Goal: Task Accomplishment & Management: Manage account settings

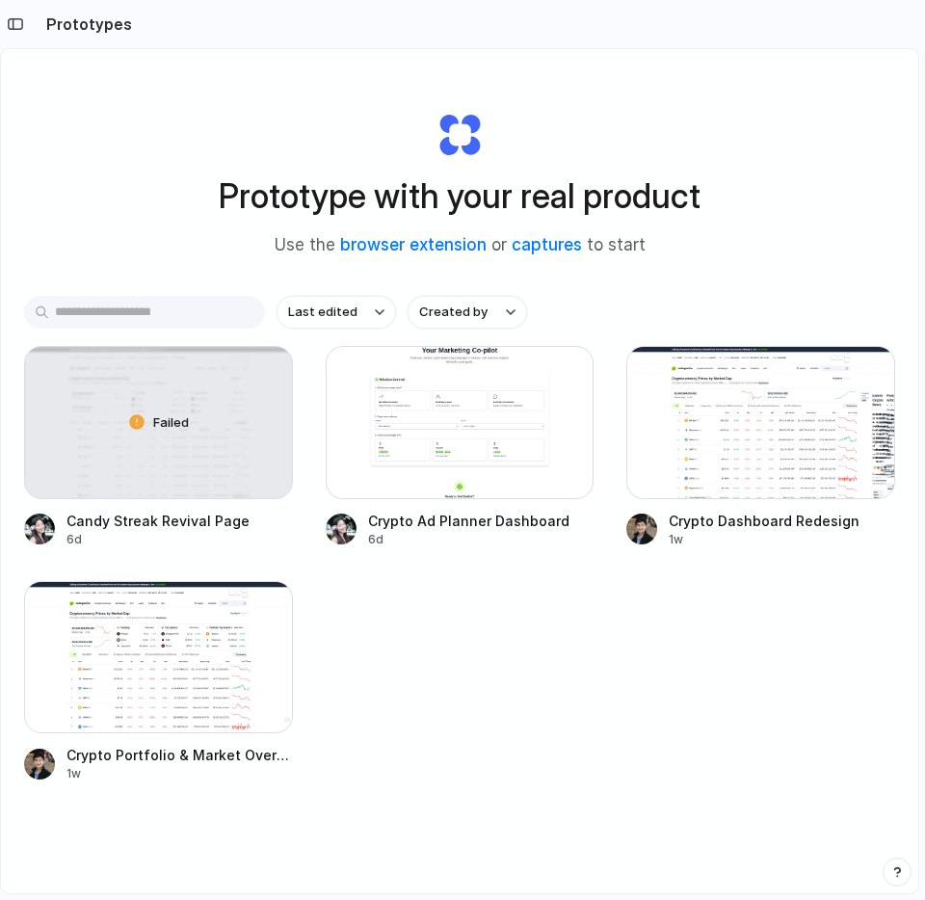
click at [784, 139] on div "Prototype with your real product Use the browser extension or captures to start" at bounding box center [459, 176] width 771 height 208
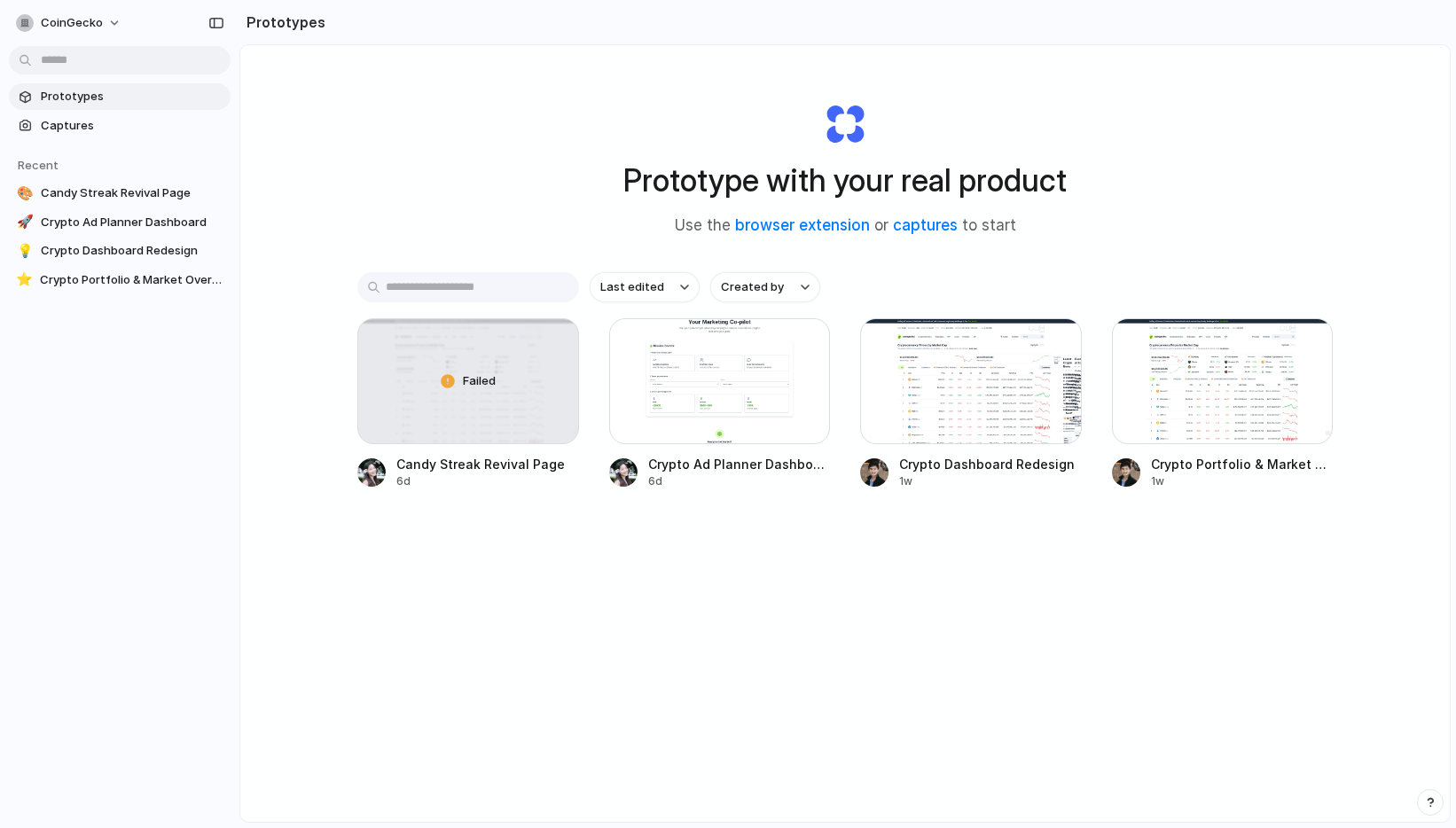
drag, startPoint x: 1324, startPoint y: 159, endPoint x: 1324, endPoint y: 146, distance: 13.0
click at [850, 159] on div "Prototype with your real product Use the browser extension or captures to start…" at bounding box center [844, 480] width 1210 height 870
click at [215, 29] on button "button" at bounding box center [216, 23] width 29 height 29
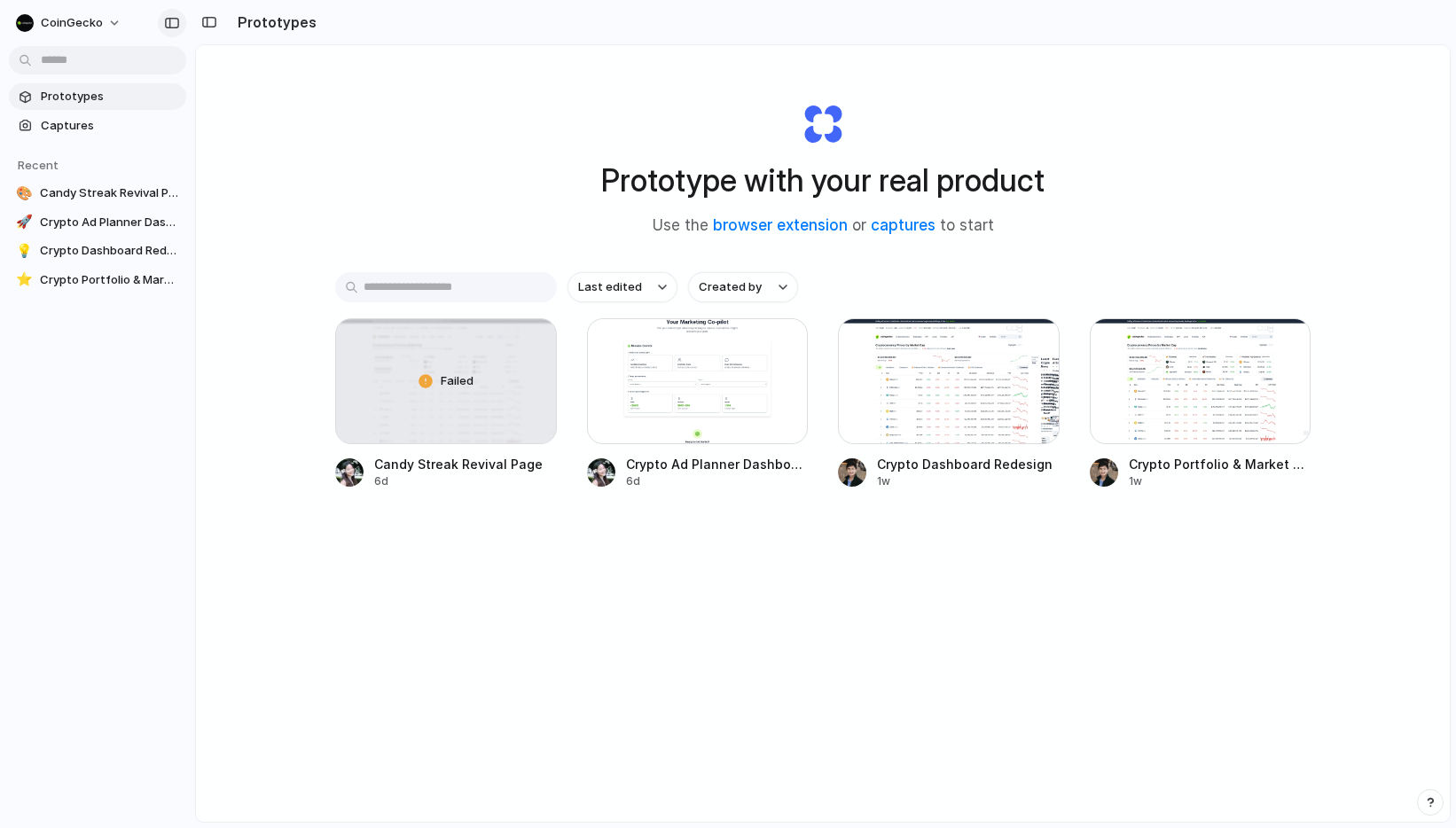
click at [160, 27] on button "button" at bounding box center [172, 23] width 29 height 29
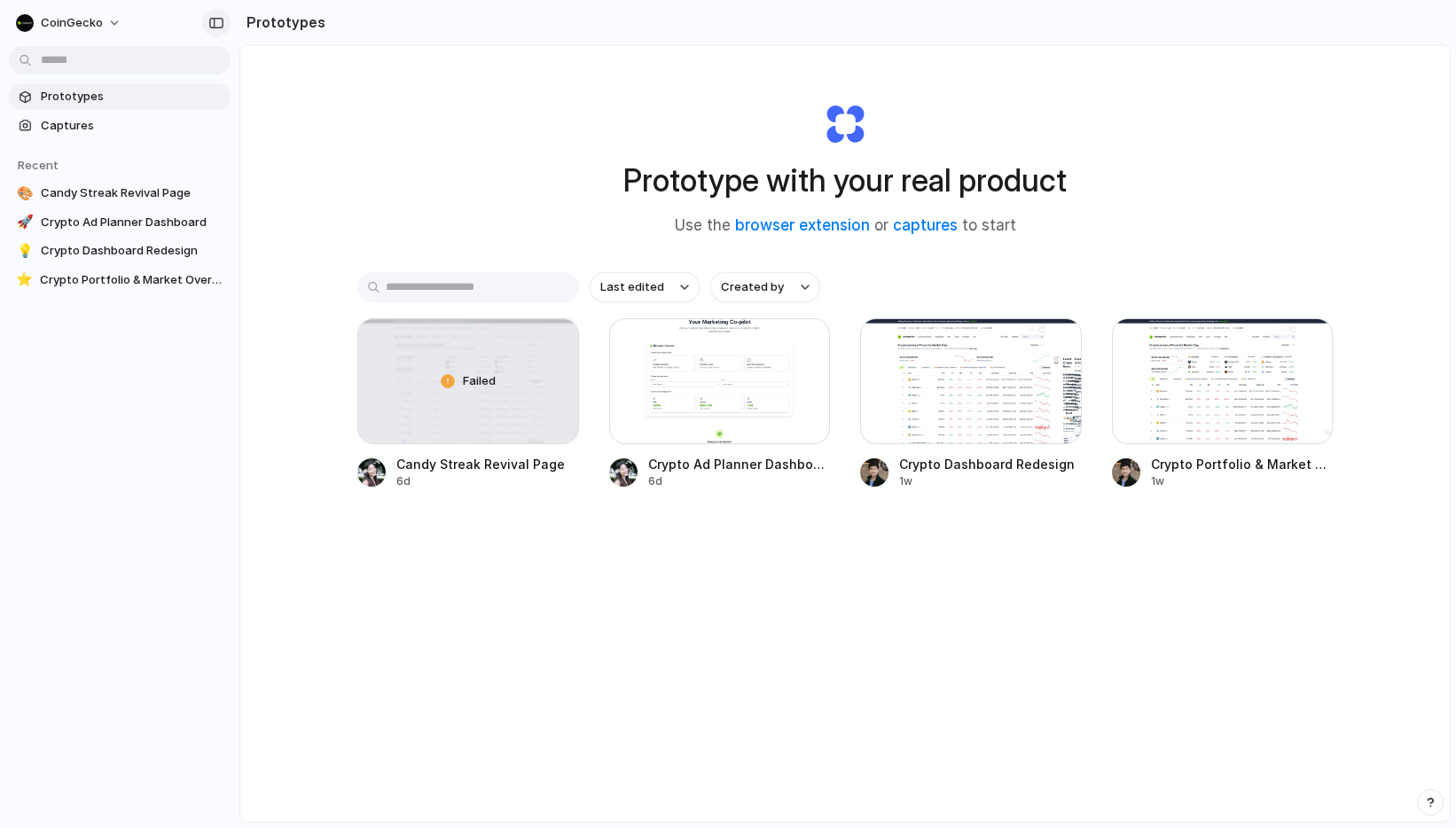
click at [216, 30] on button "button" at bounding box center [216, 23] width 29 height 29
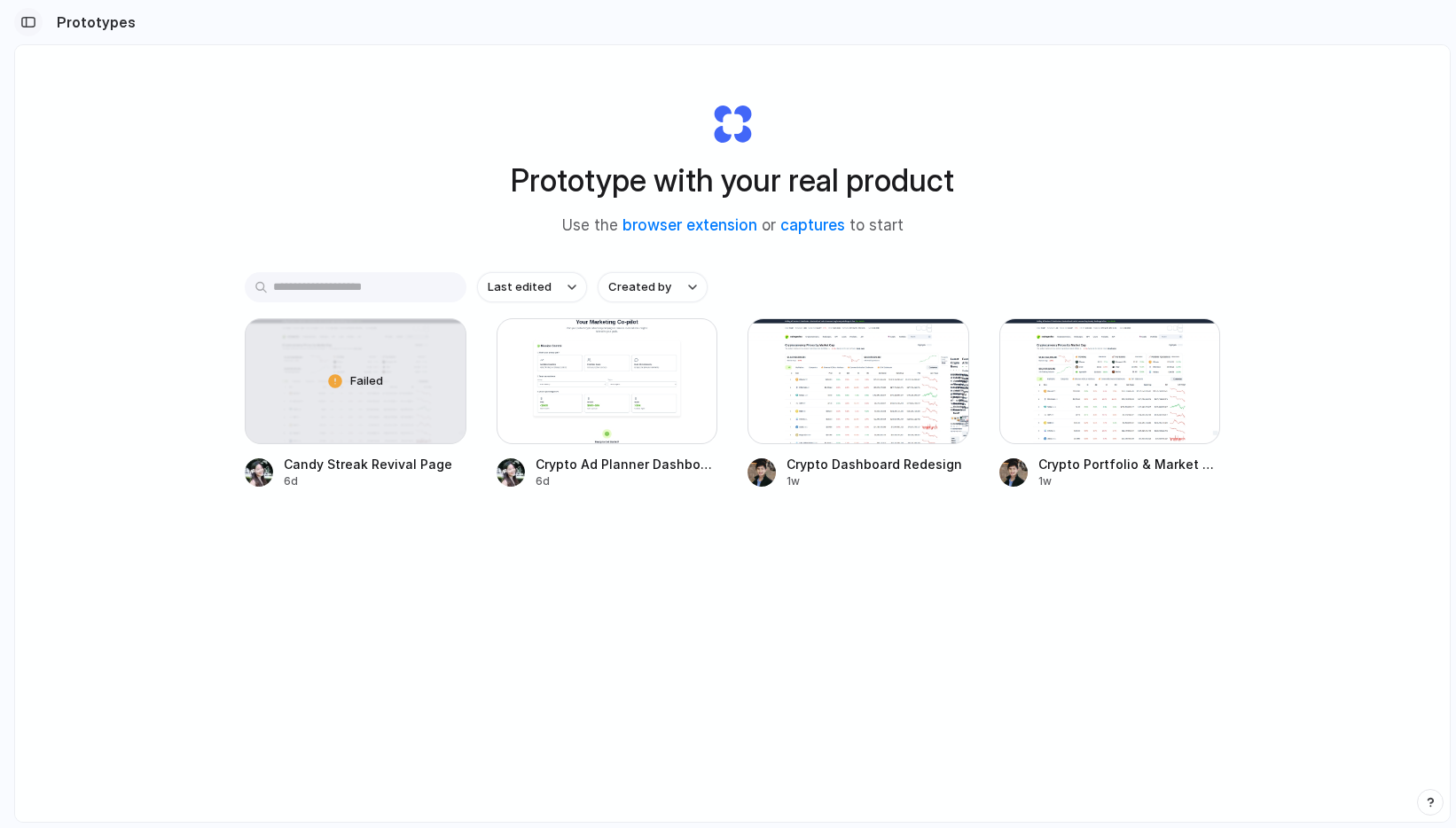
click at [36, 29] on button "button" at bounding box center [28, 22] width 29 height 29
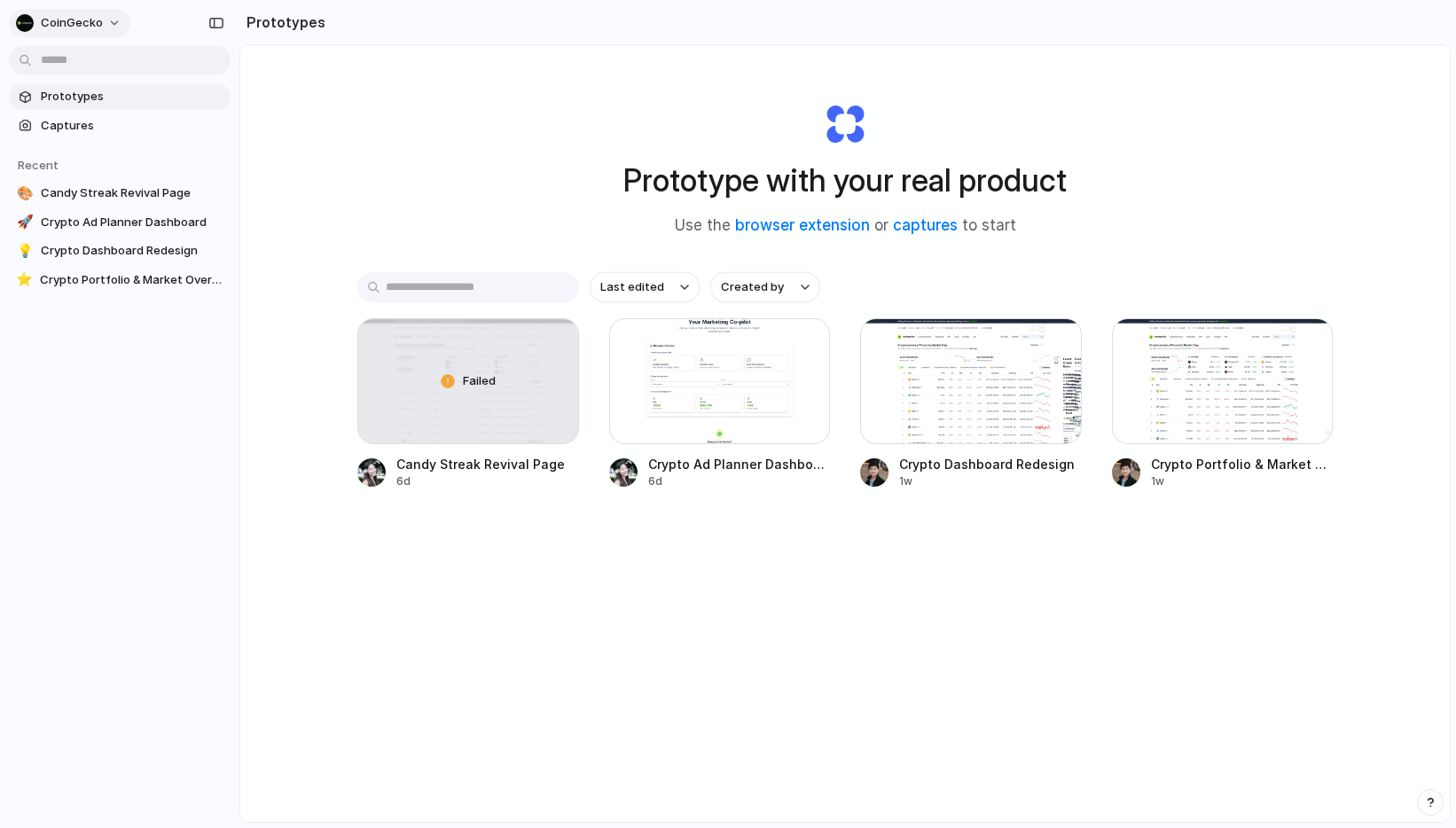
click at [122, 28] on button "CoinGecko" at bounding box center [70, 23] width 121 height 29
click at [124, 66] on li "Settings" at bounding box center [86, 63] width 147 height 29
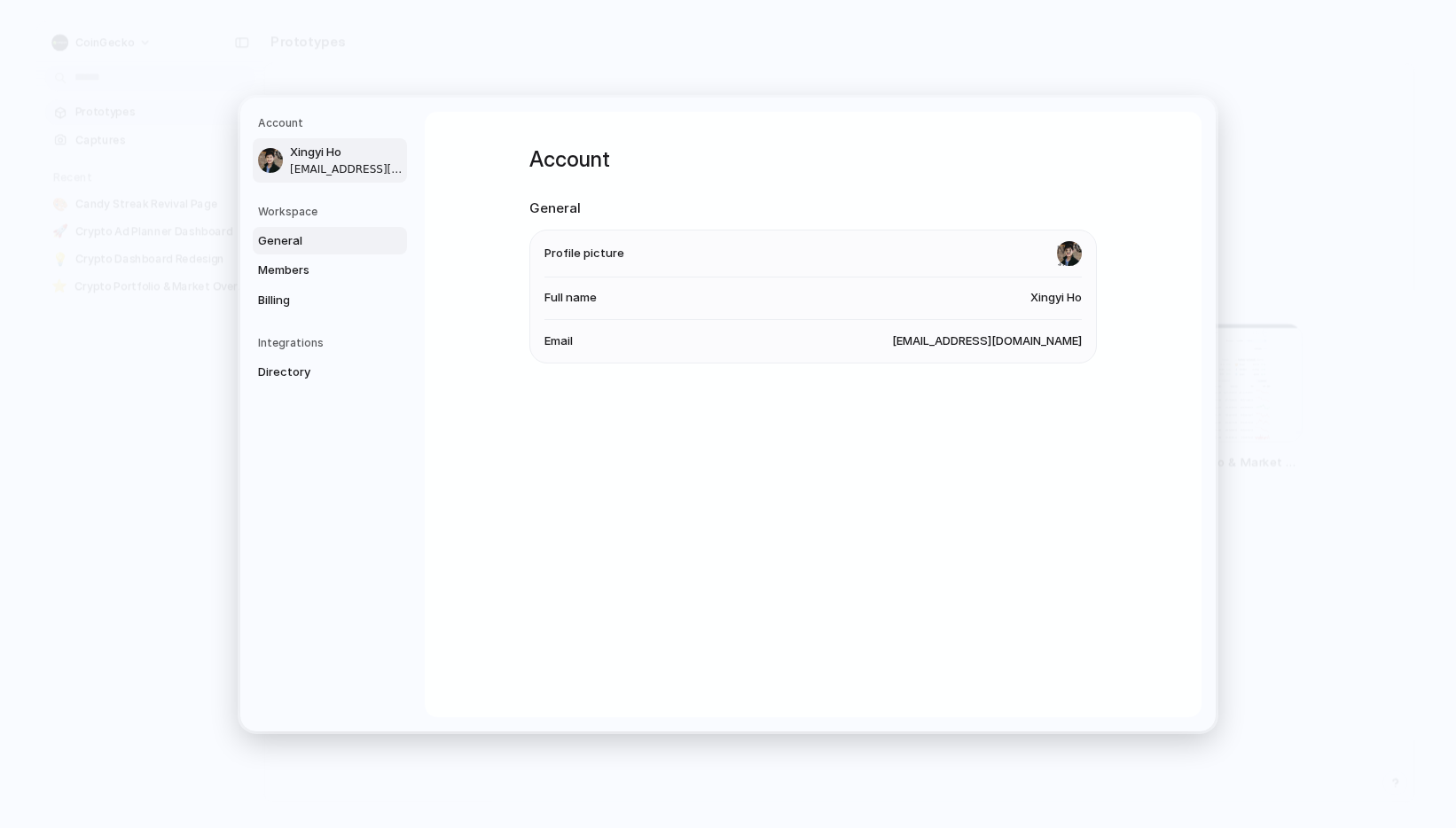
click at [308, 247] on span "General" at bounding box center [314, 240] width 113 height 17
click at [315, 274] on span "Members" at bounding box center [314, 270] width 113 height 17
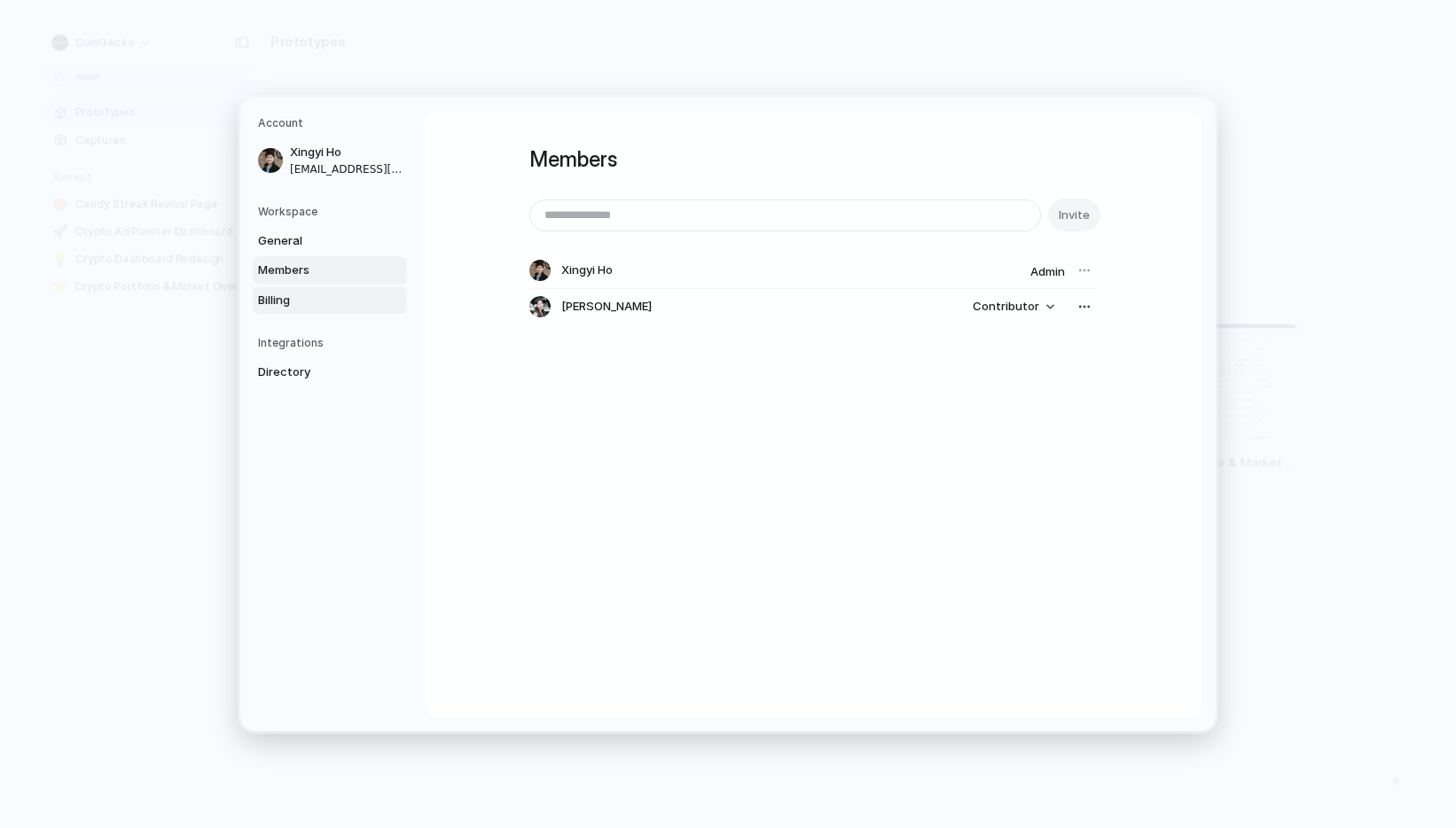
click at [315, 300] on span "Billing" at bounding box center [314, 299] width 113 height 17
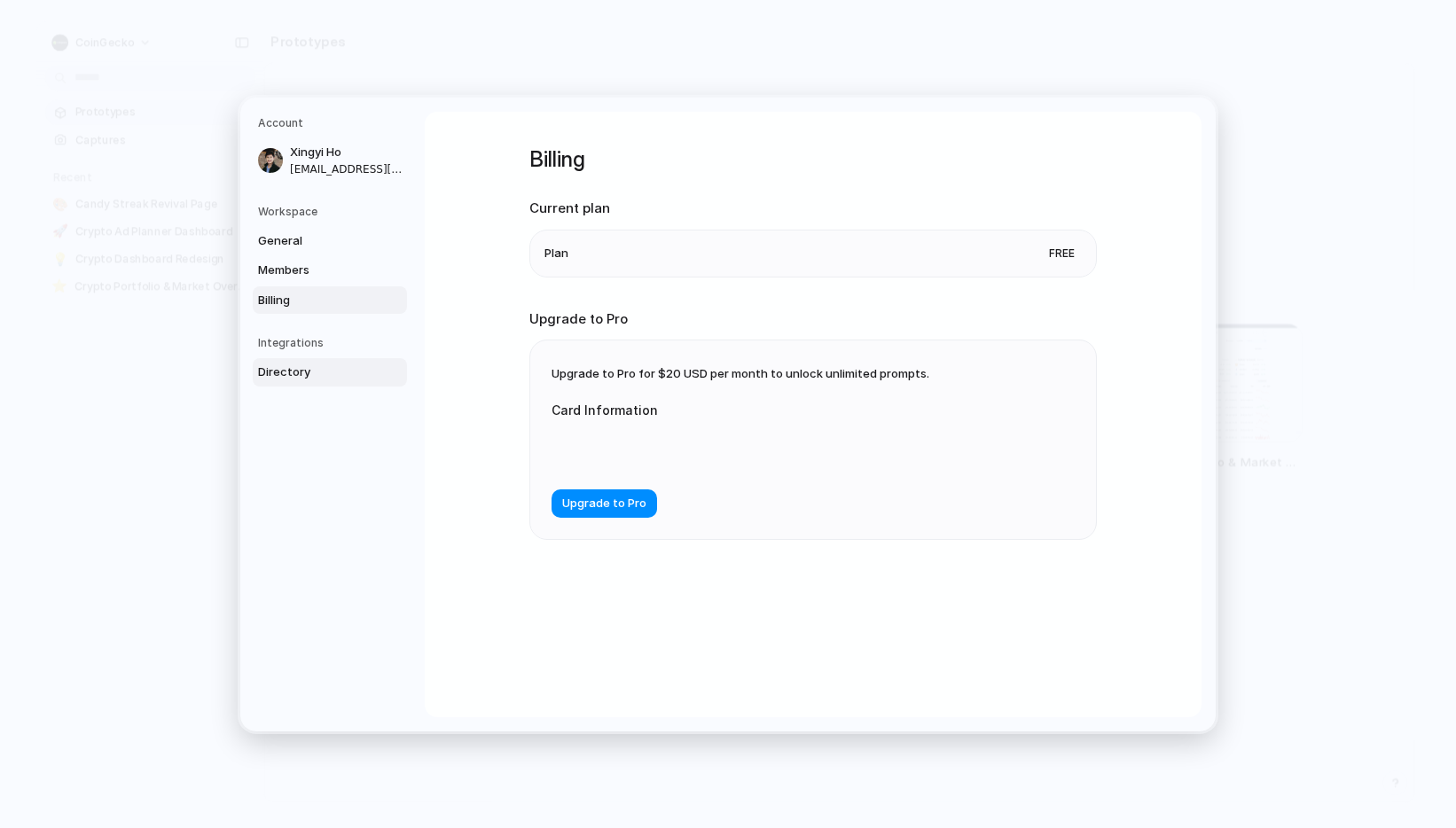
click at [318, 380] on span "Directory" at bounding box center [314, 372] width 113 height 17
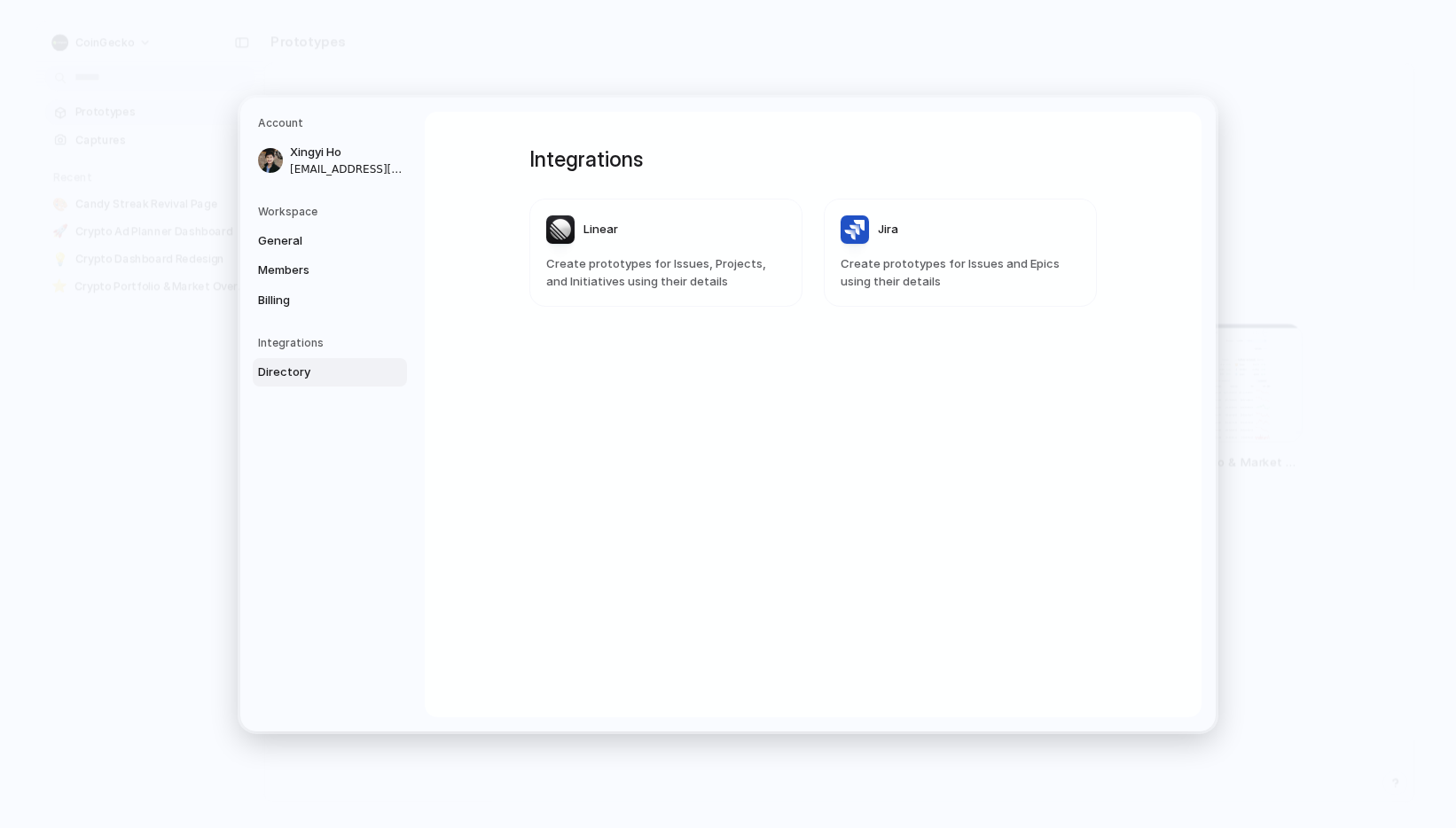
click at [670, 252] on article "Linear Create prototypes for Issues, Projects, and Initiatives using their deta…" at bounding box center [665, 253] width 273 height 109
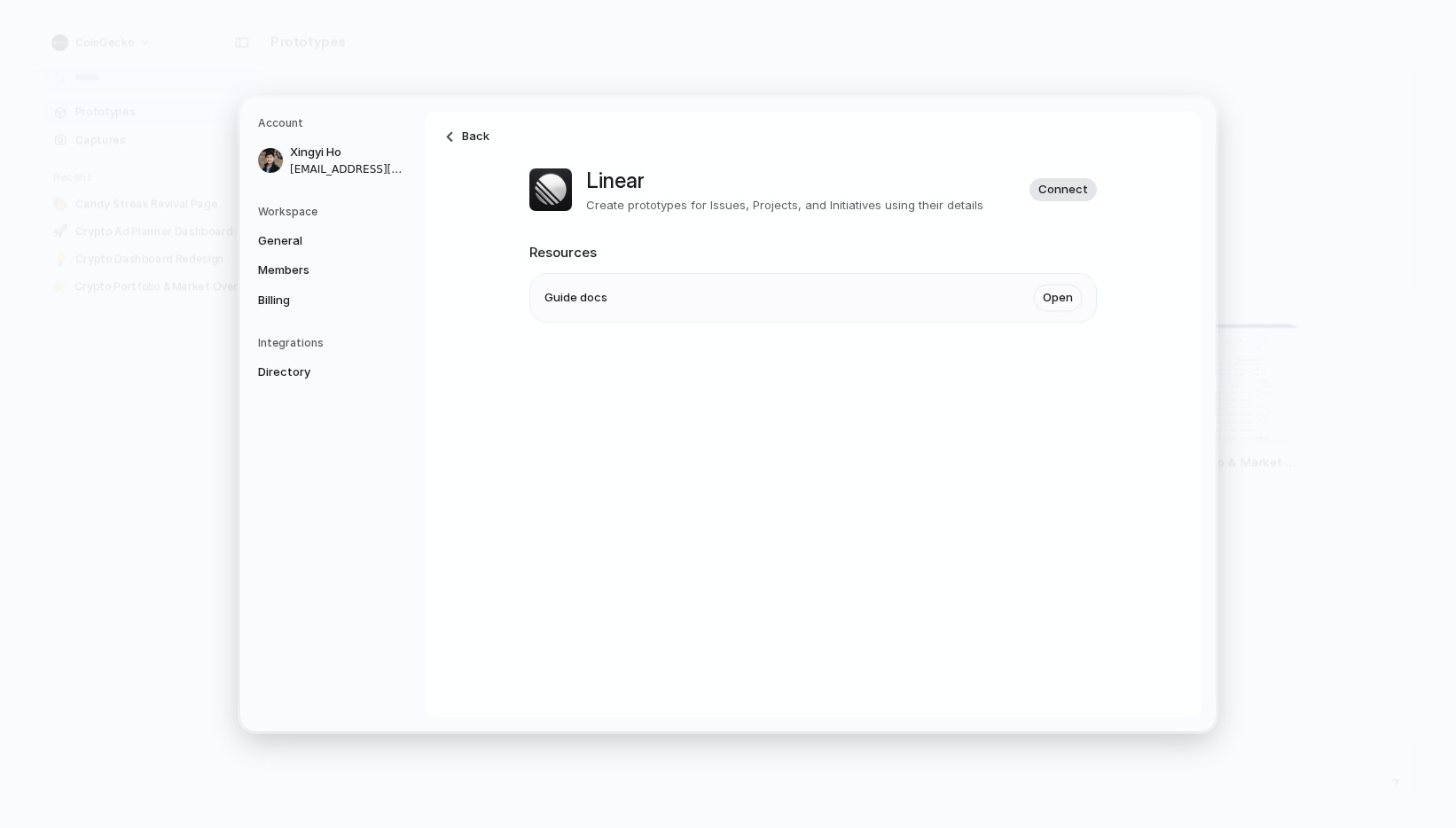
click at [850, 182] on span "Connect" at bounding box center [1063, 190] width 50 height 17
click at [850, 303] on link "Open" at bounding box center [1058, 297] width 48 height 27
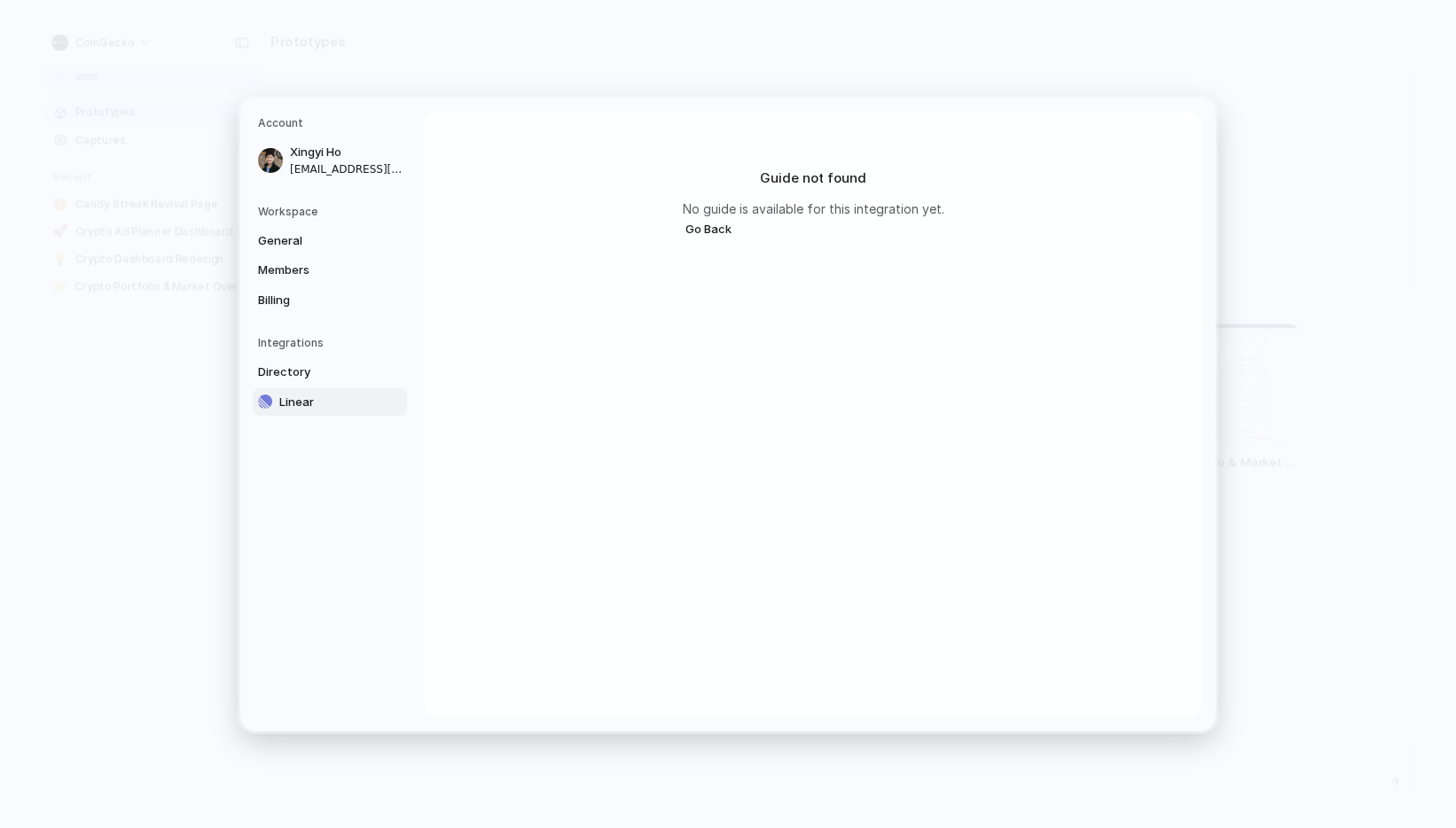
click at [771, 213] on p "No guide is available for this integration yet." at bounding box center [813, 208] width 261 height 18
click at [700, 228] on button "Go Back" at bounding box center [708, 228] width 52 height 23
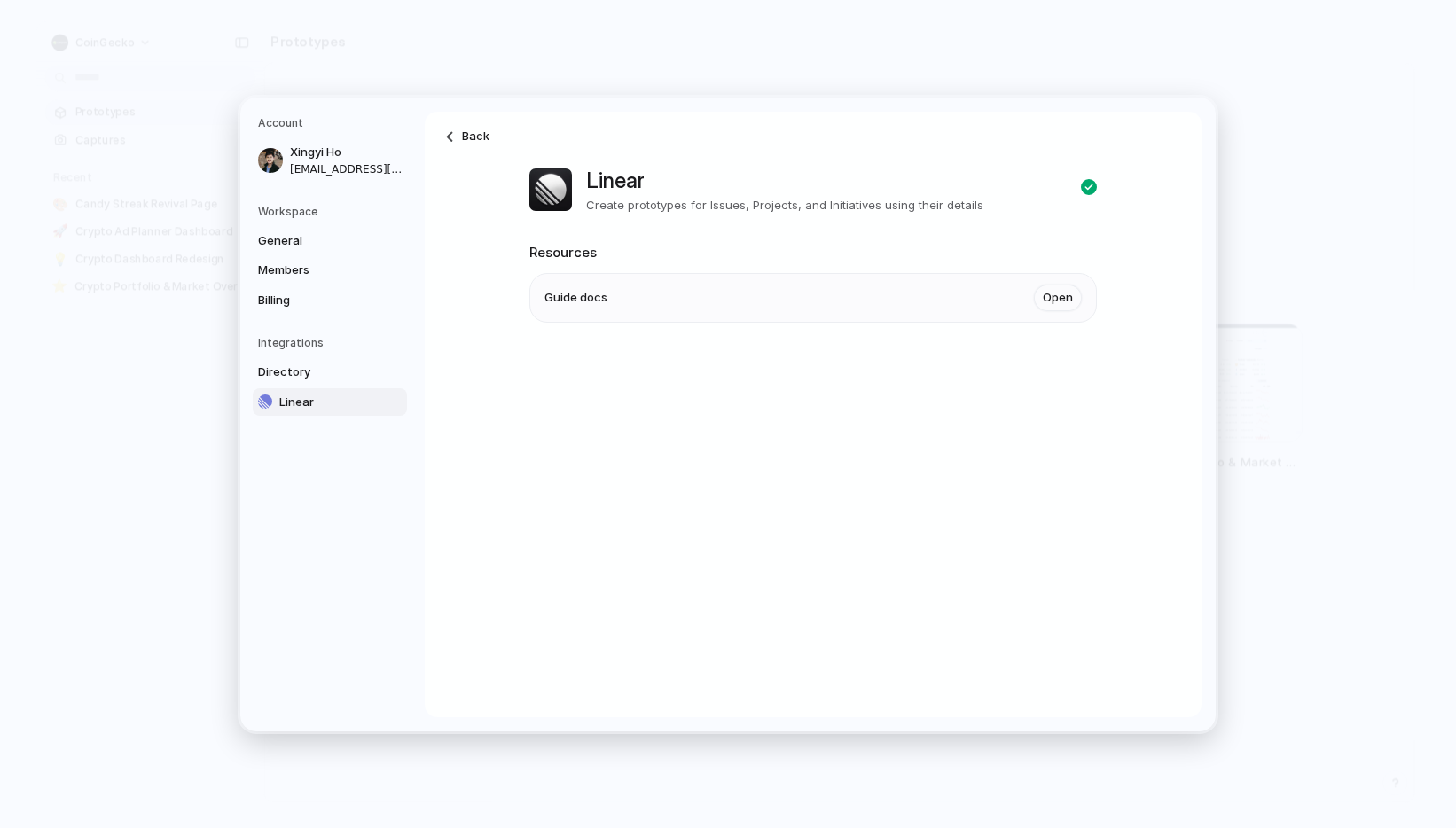
click at [639, 233] on div "Back Linear Create prototypes for Issues, Projects, and Initiatives using their…" at bounding box center [812, 257] width 567 height 291
click at [478, 137] on span "Back" at bounding box center [476, 136] width 28 height 17
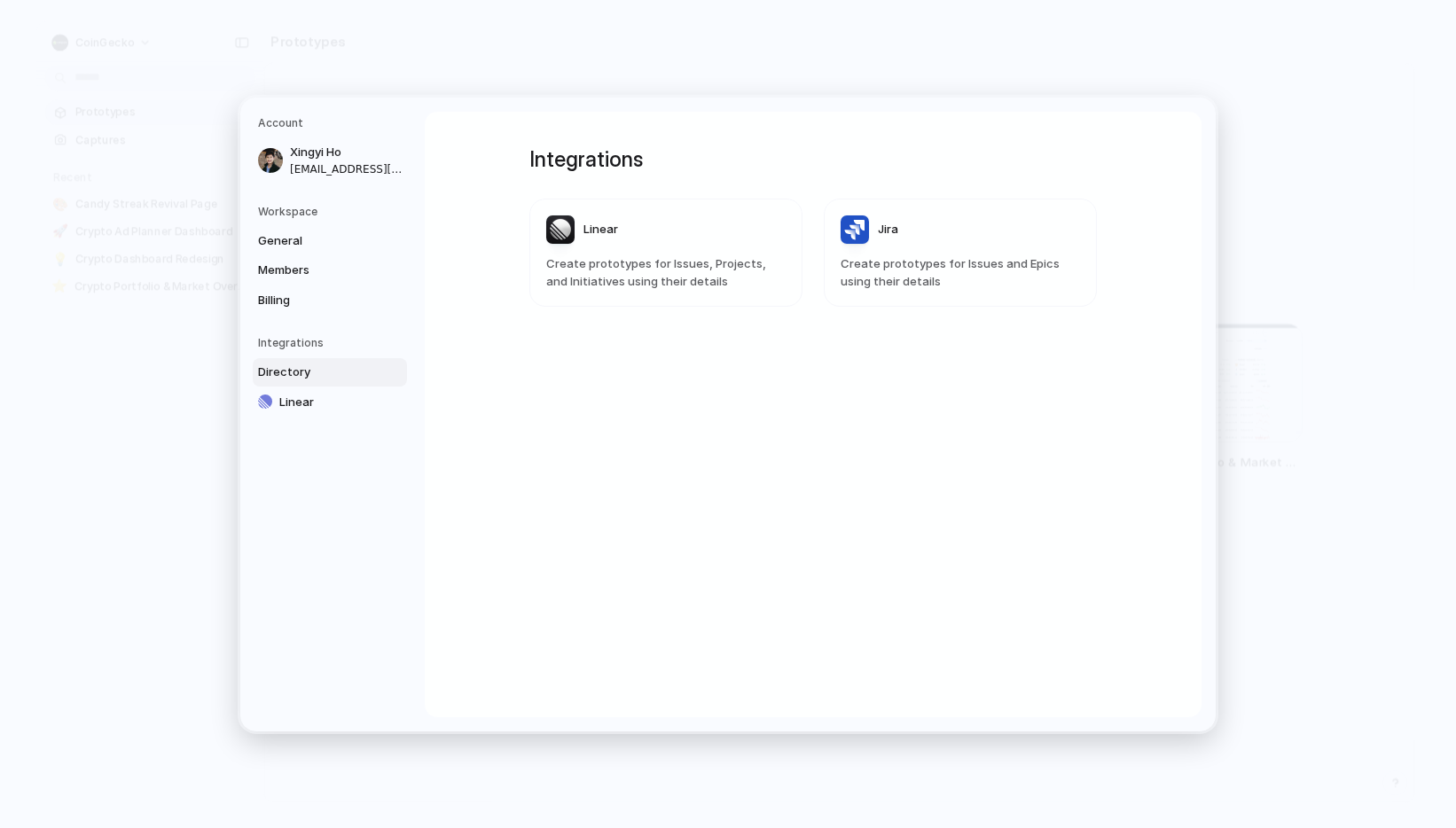
click at [306, 348] on h5 "Integrations" at bounding box center [332, 342] width 149 height 16
click at [310, 302] on span "Billing" at bounding box center [314, 299] width 113 height 17
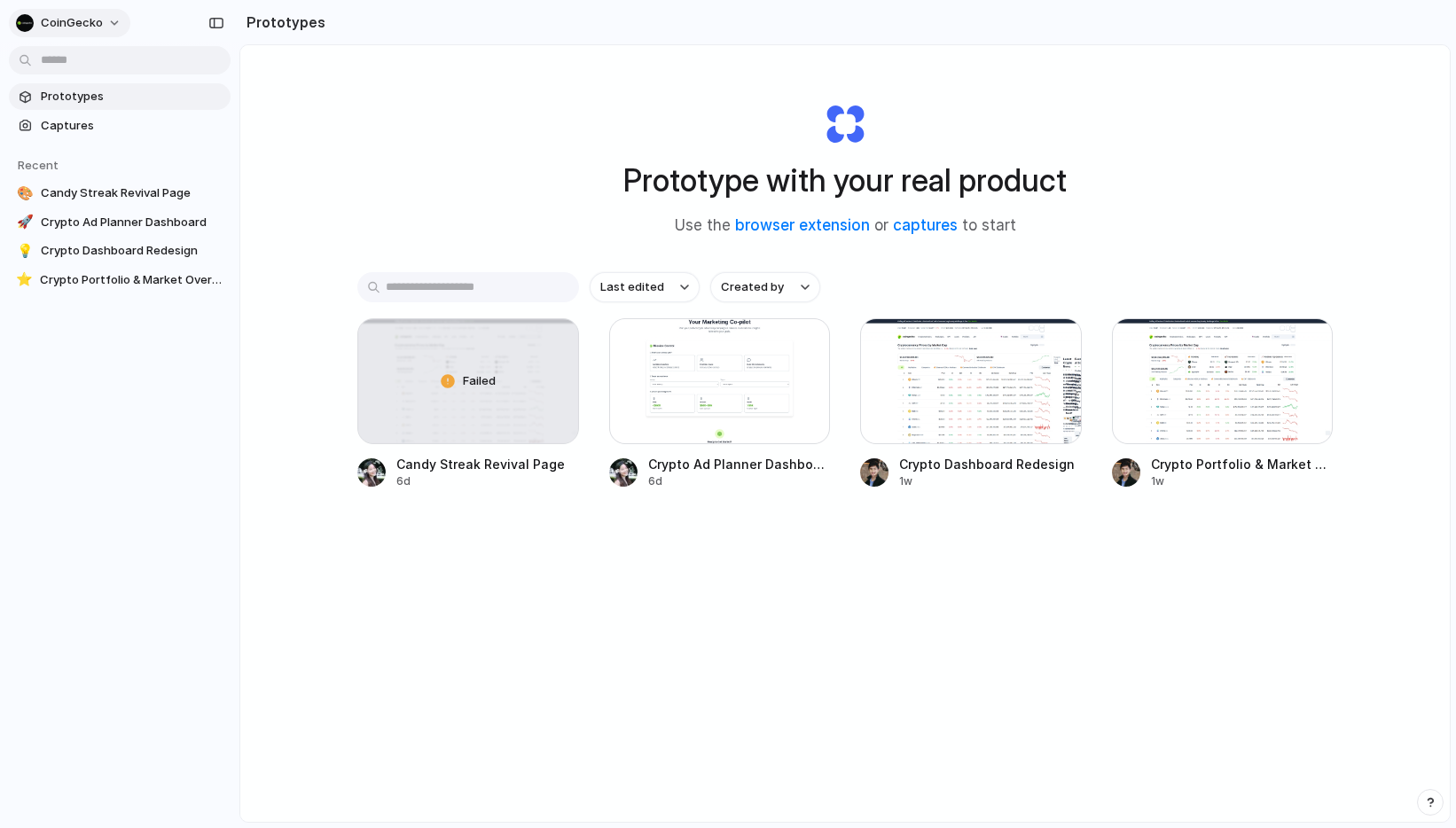
click at [97, 28] on span "CoinGecko" at bounding box center [71, 22] width 62 height 17
click at [464, 72] on div "Settings Invite members Change theme Sign out" at bounding box center [728, 414] width 1456 height 828
